Goal: Transaction & Acquisition: Purchase product/service

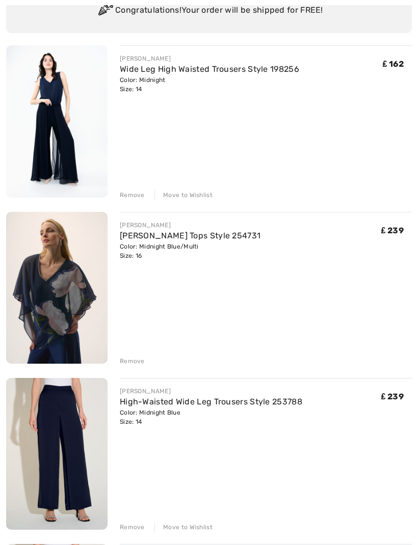
scroll to position [105, 0]
click at [75, 313] on img at bounding box center [56, 288] width 101 height 152
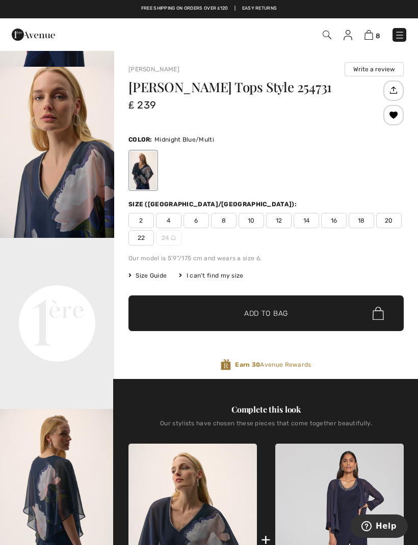
scroll to position [245, 0]
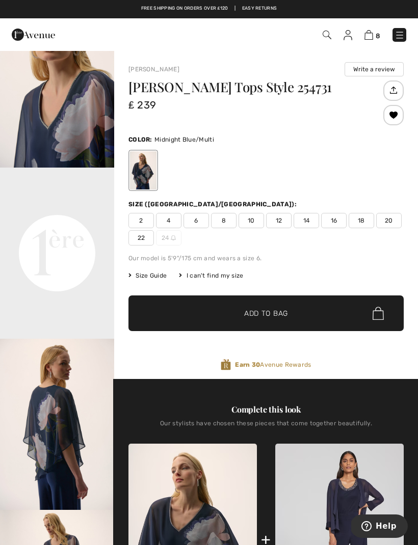
click at [89, 225] on video "Your browser does not support the video tag." at bounding box center [57, 196] width 114 height 57
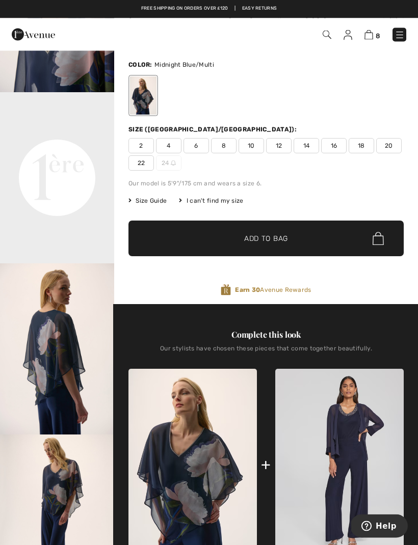
scroll to position [39, 0]
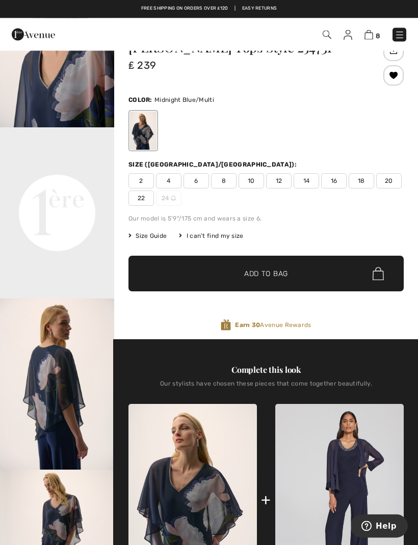
click at [401, 35] on img at bounding box center [399, 35] width 10 height 10
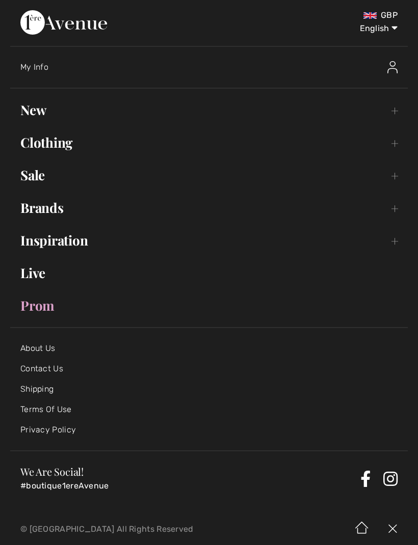
click at [50, 178] on link "Sale Toggle submenu" at bounding box center [208, 175] width 397 height 22
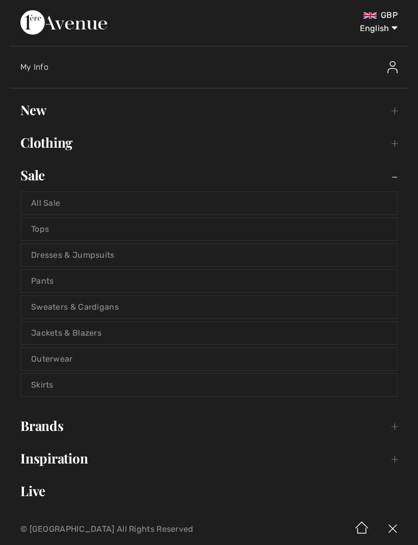
click at [137, 232] on link "Tops" at bounding box center [209, 229] width 376 height 22
click at [54, 230] on link "Tops" at bounding box center [209, 229] width 376 height 22
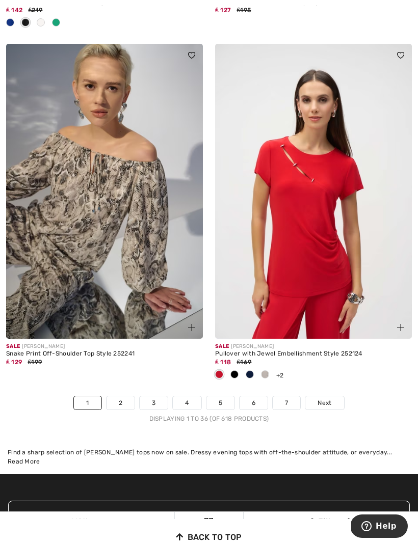
scroll to position [6059, 0]
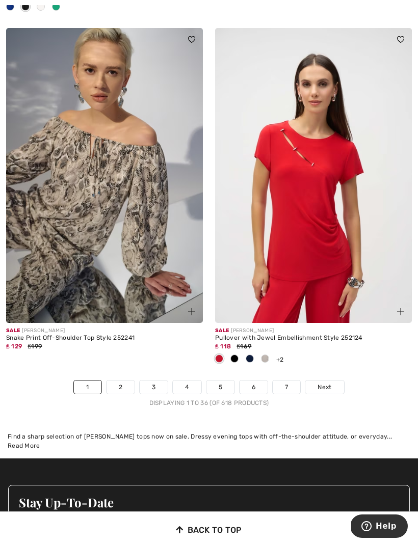
click at [130, 381] on link "2" at bounding box center [120, 386] width 28 height 13
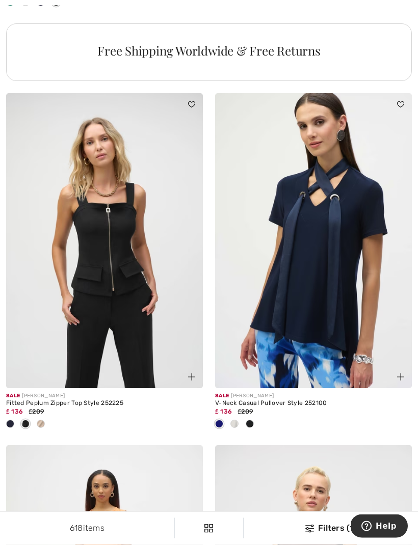
scroll to position [2188, 0]
click at [348, 333] on img at bounding box center [313, 240] width 197 height 295
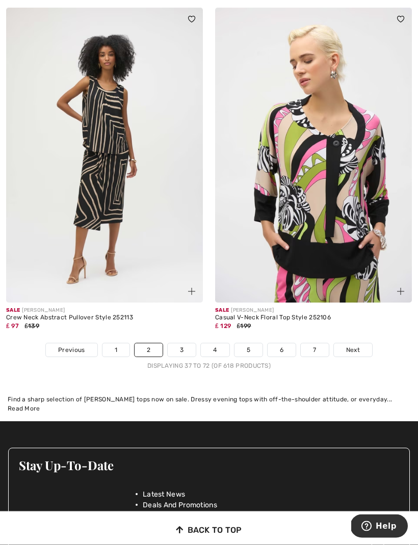
scroll to position [6112, 0]
click at [188, 343] on link "3" at bounding box center [182, 349] width 28 height 13
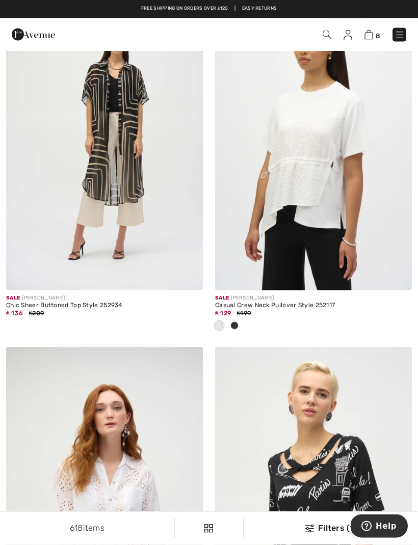
scroll to position [787, 0]
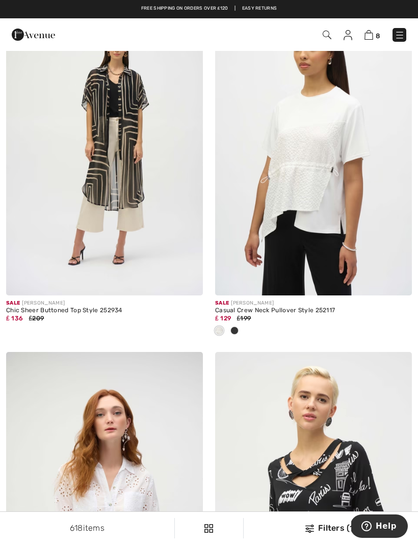
click at [157, 231] on img at bounding box center [104, 148] width 197 height 295
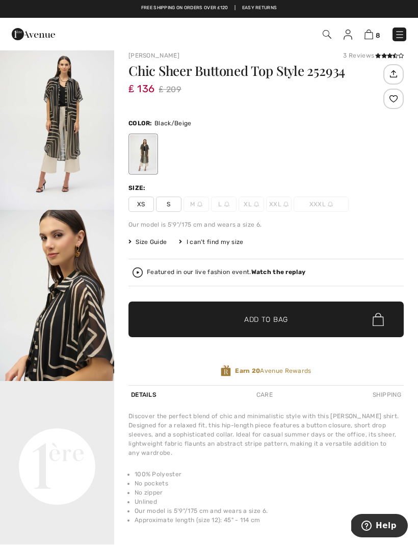
scroll to position [16, 0]
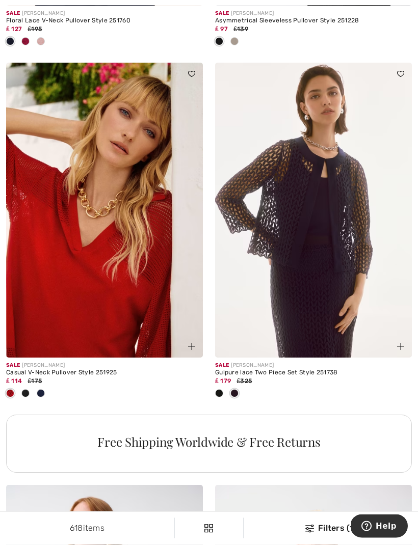
scroll to position [3893, 0]
click at [333, 270] on img at bounding box center [313, 210] width 197 height 295
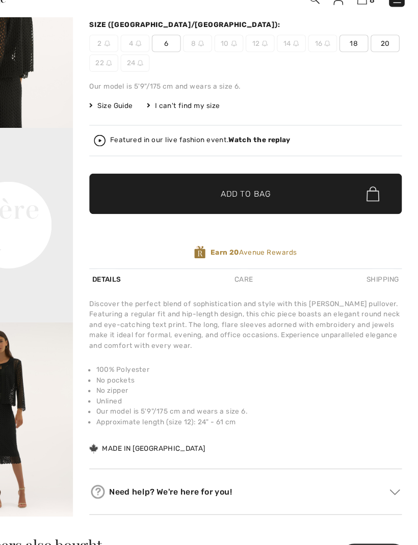
scroll to position [135, 0]
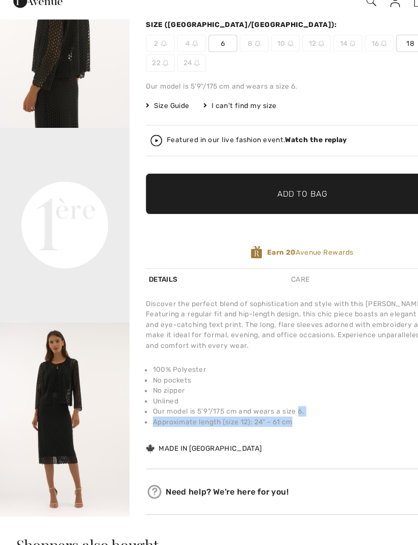
click at [324, 403] on div "[PERSON_NAME] 1 review 1 review Guipure Lace Two Piece Set Style 251738 ₤ 179 ₤…" at bounding box center [265, 207] width 275 height 560
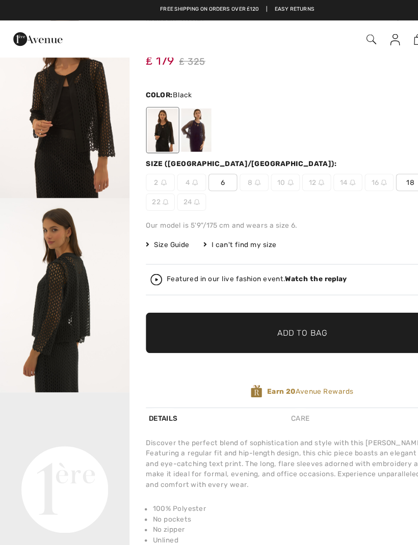
scroll to position [0, 0]
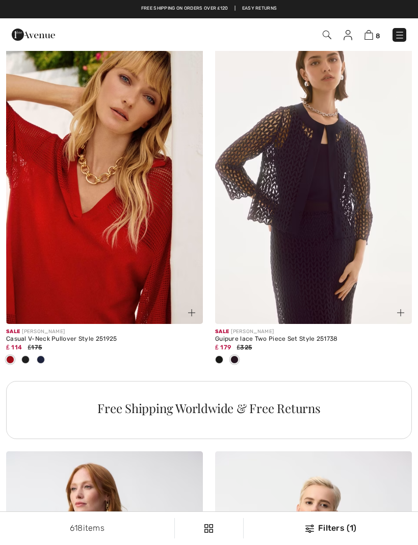
scroll to position [3927, 0]
